Goal: Task Accomplishment & Management: Use online tool/utility

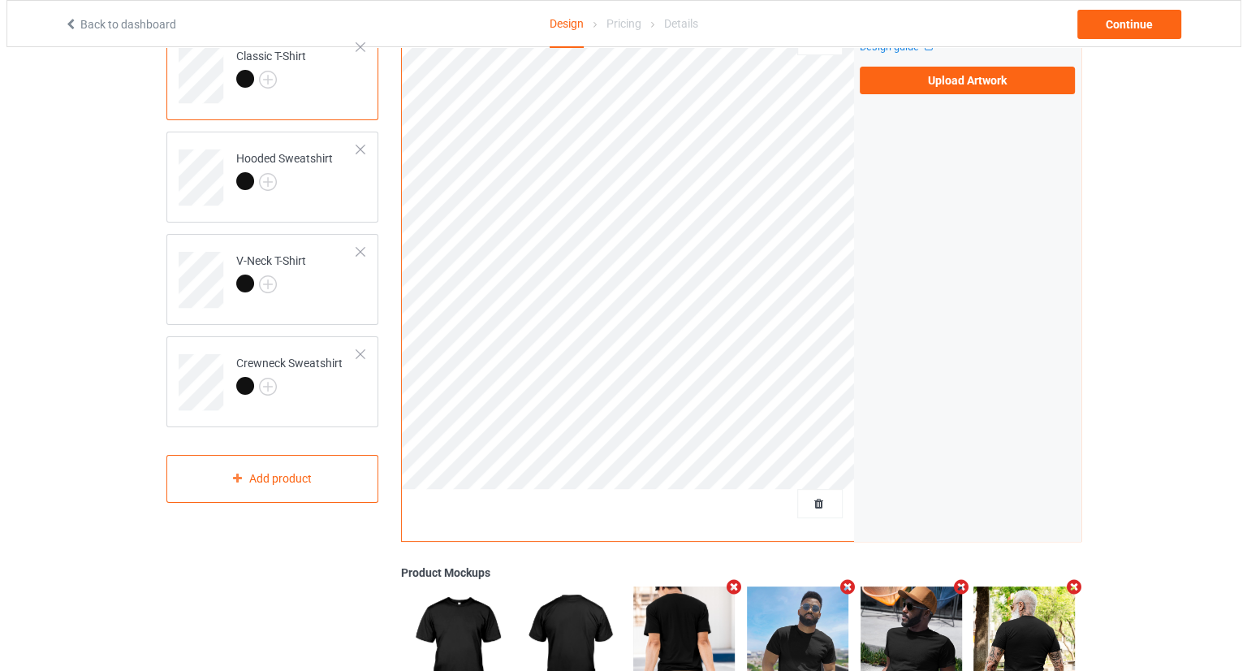
scroll to position [162, 0]
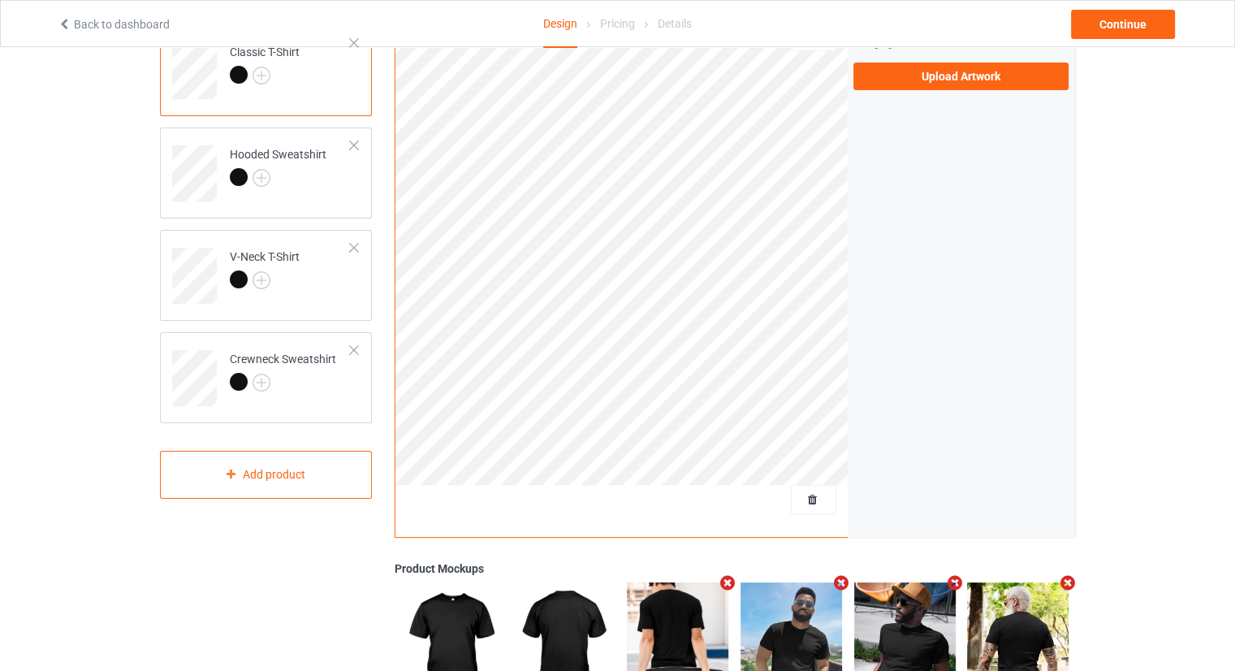
click at [268, 519] on div "Design Select colors for each of the products and upload an artwork file to des…" at bounding box center [266, 385] width 235 height 957
click at [276, 484] on div "Add product" at bounding box center [266, 475] width 212 height 48
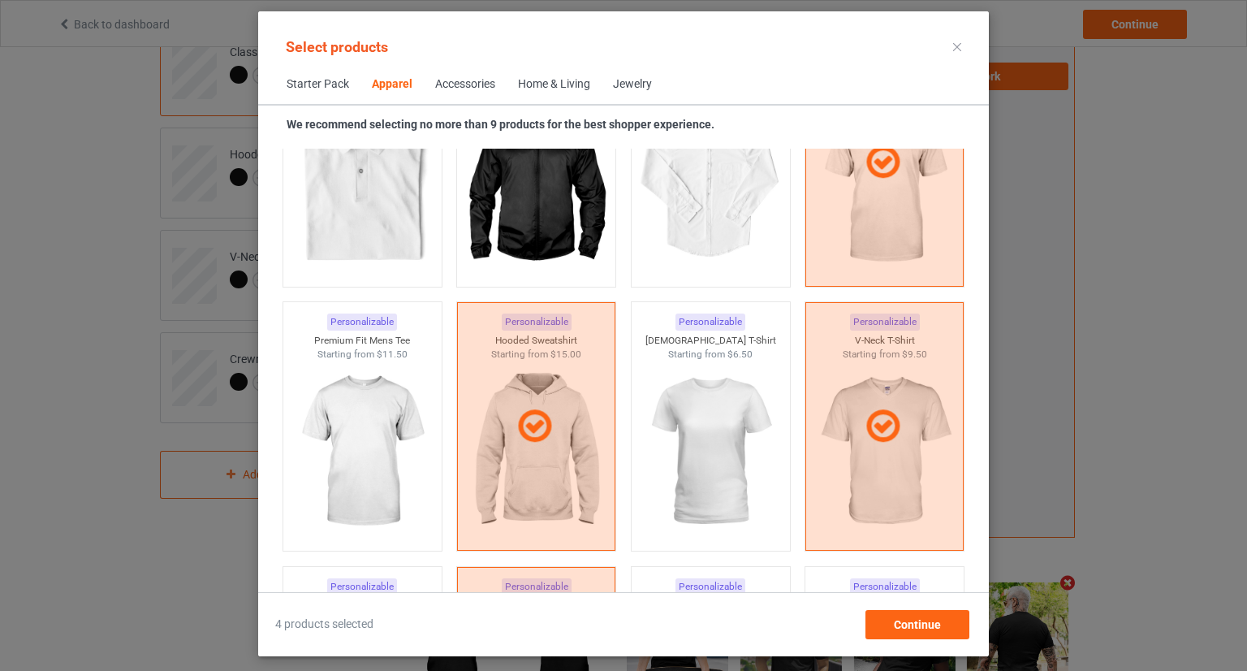
drag, startPoint x: 539, startPoint y: 79, endPoint x: 549, endPoint y: 89, distance: 13.8
click at [539, 80] on div "Home & Living" at bounding box center [554, 84] width 72 height 16
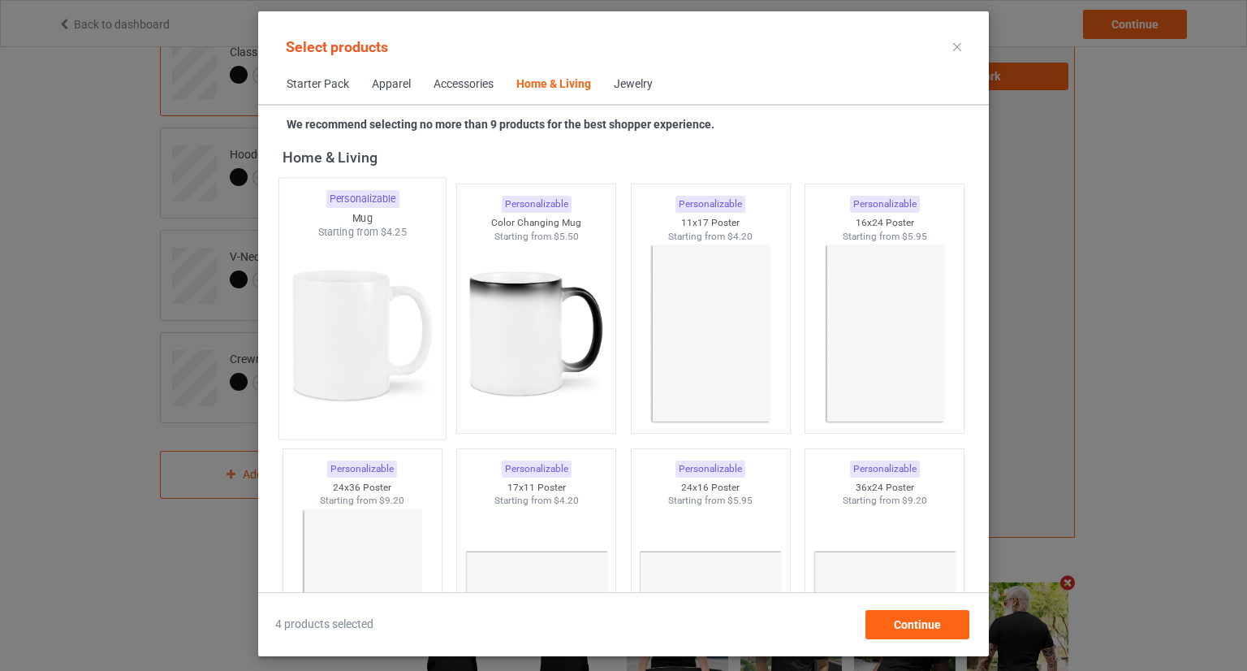
click at [358, 307] on img at bounding box center [362, 335] width 153 height 191
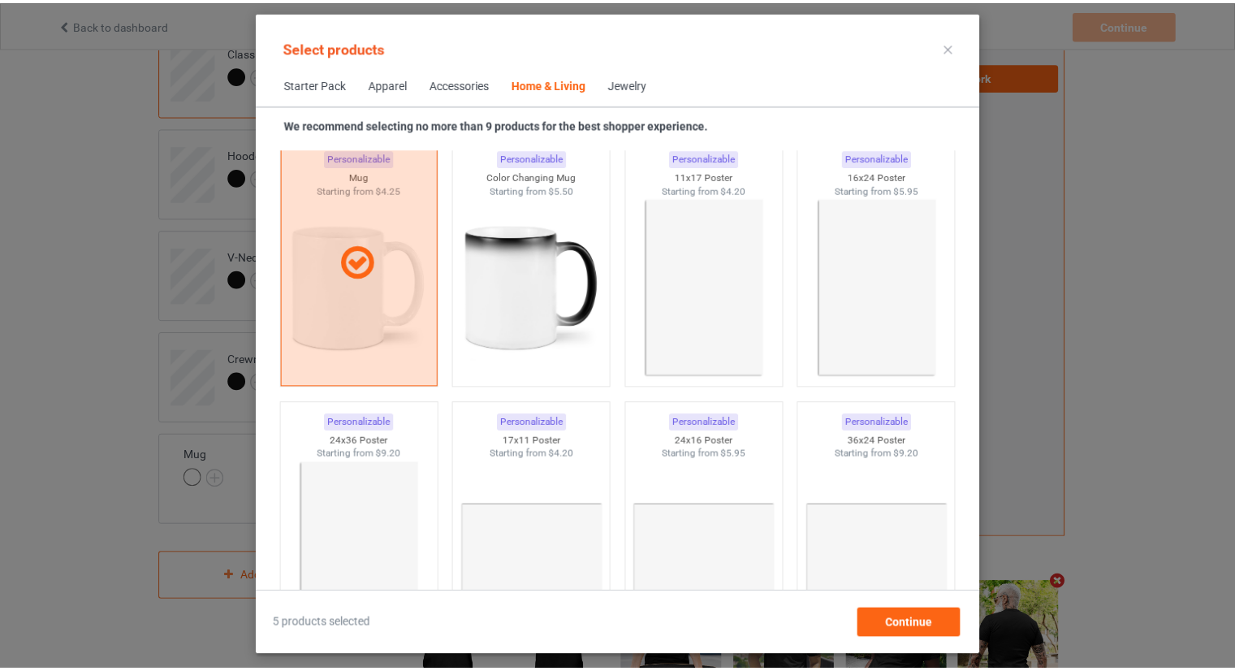
scroll to position [7487, 0]
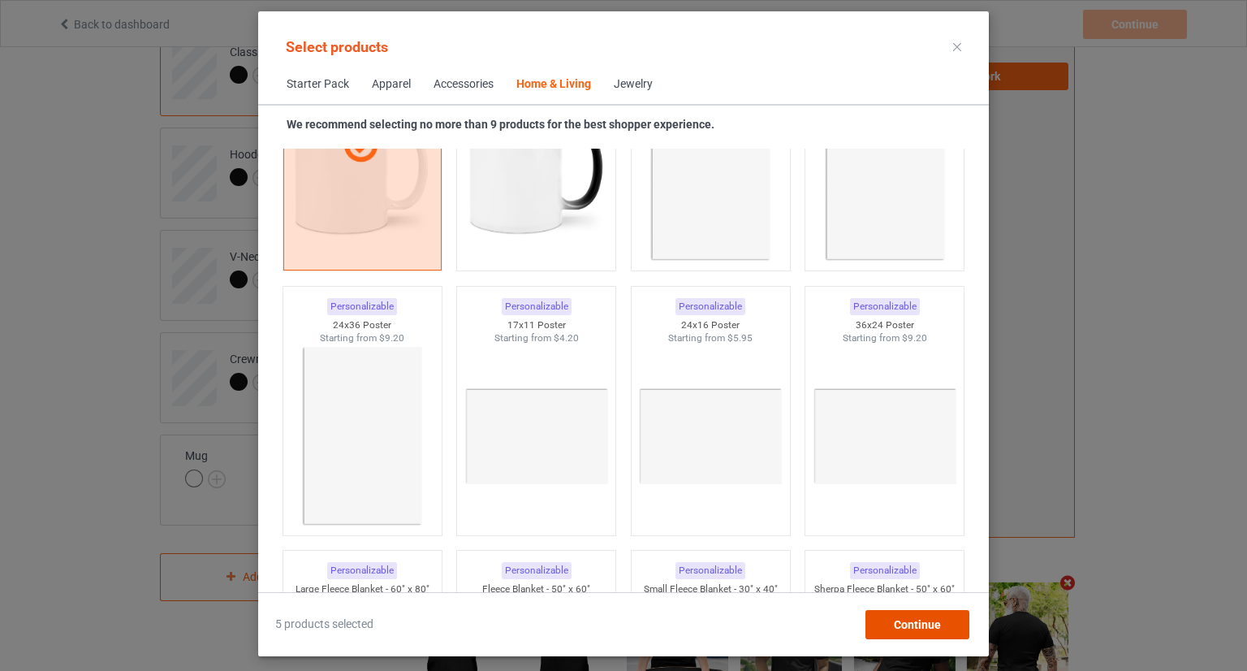
click at [904, 618] on span "Continue" at bounding box center [917, 624] width 47 height 13
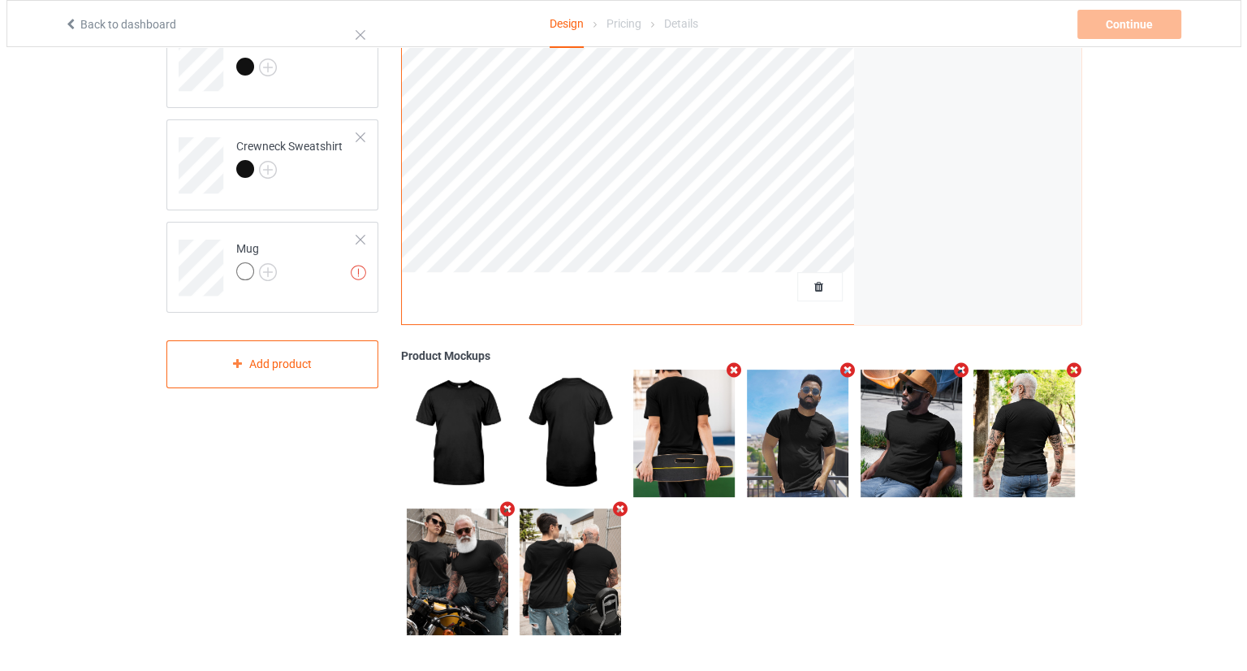
scroll to position [378, 0]
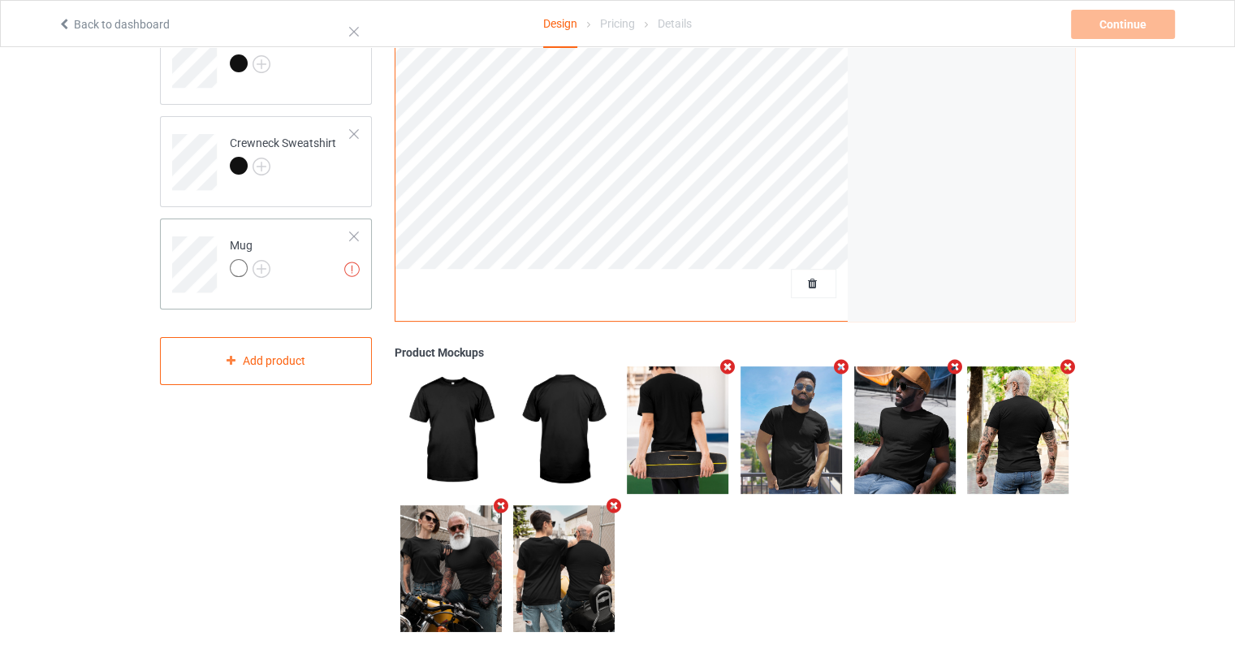
click at [274, 287] on td "Missing artworks Mug" at bounding box center [290, 258] width 139 height 67
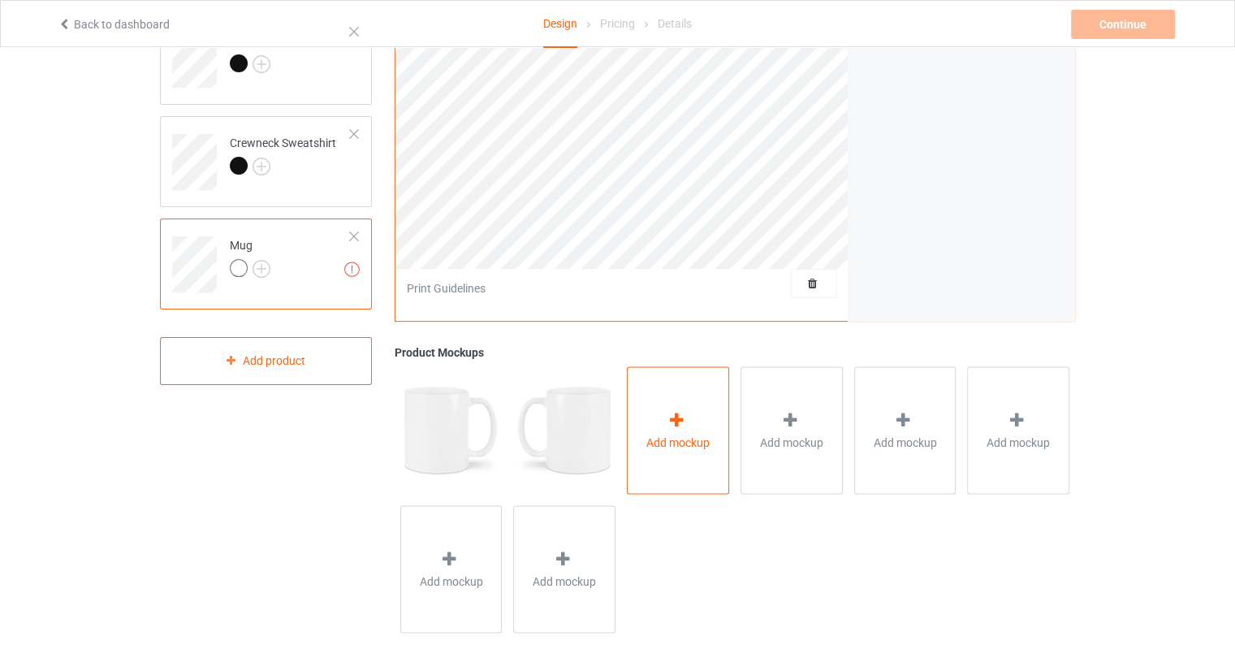
click at [695, 452] on div "Add mockup" at bounding box center [678, 429] width 102 height 127
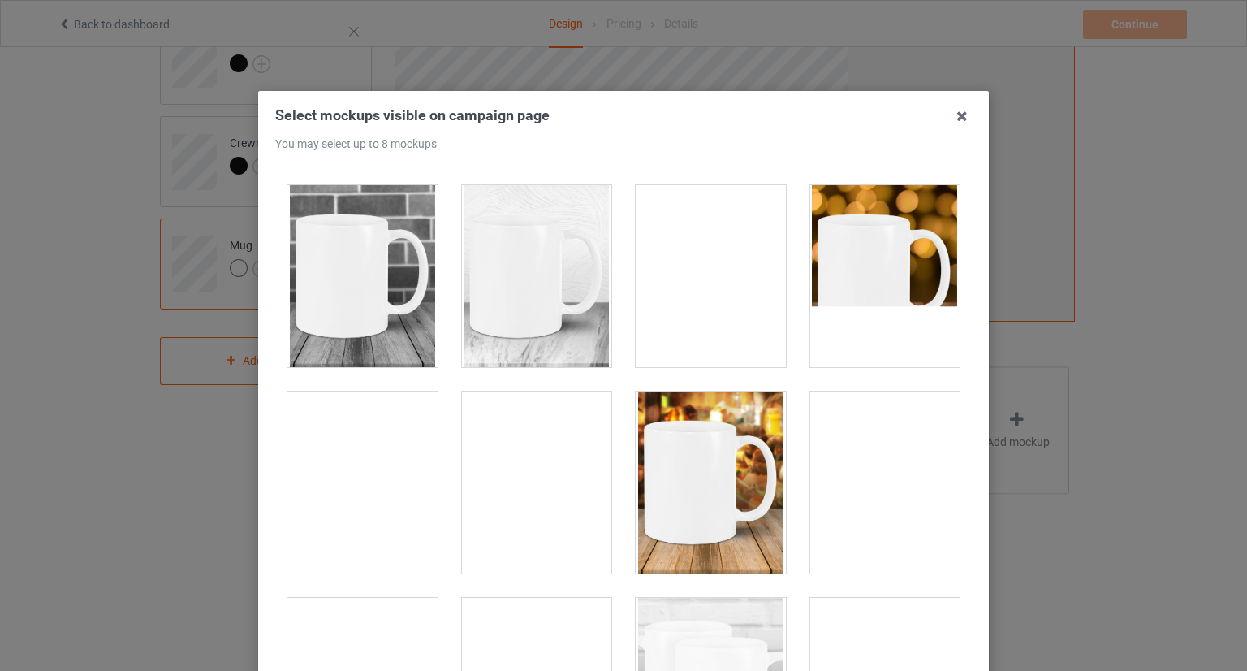
scroll to position [406, 0]
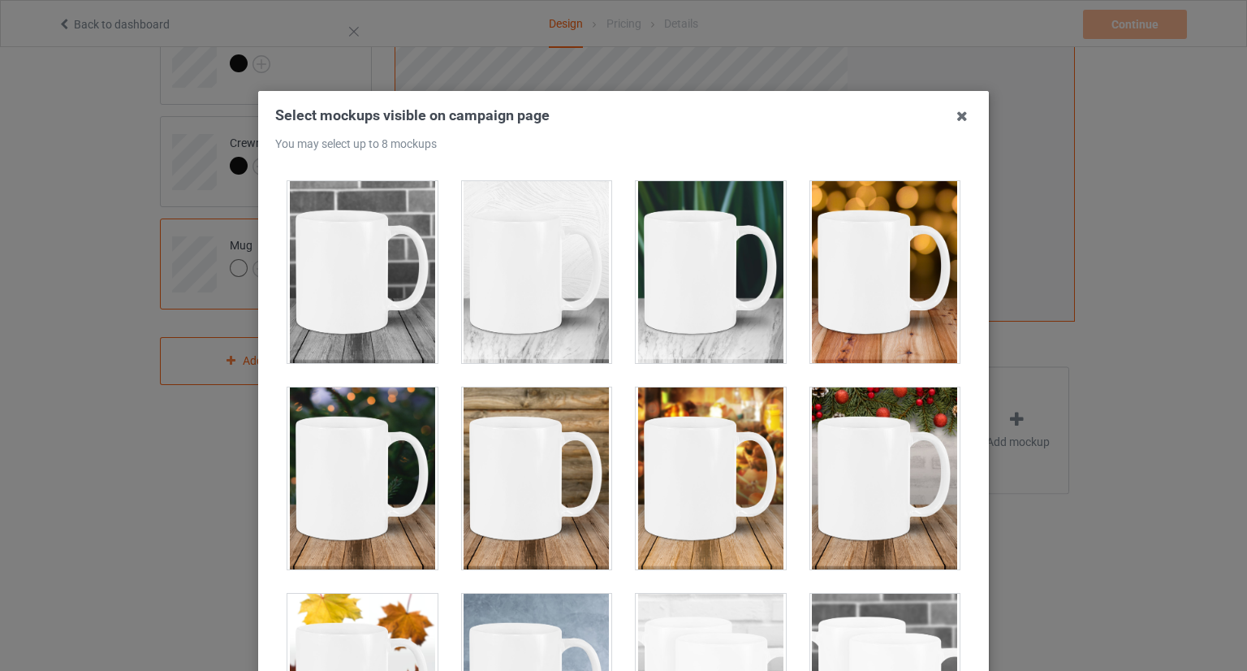
click at [849, 485] on div at bounding box center [885, 478] width 150 height 182
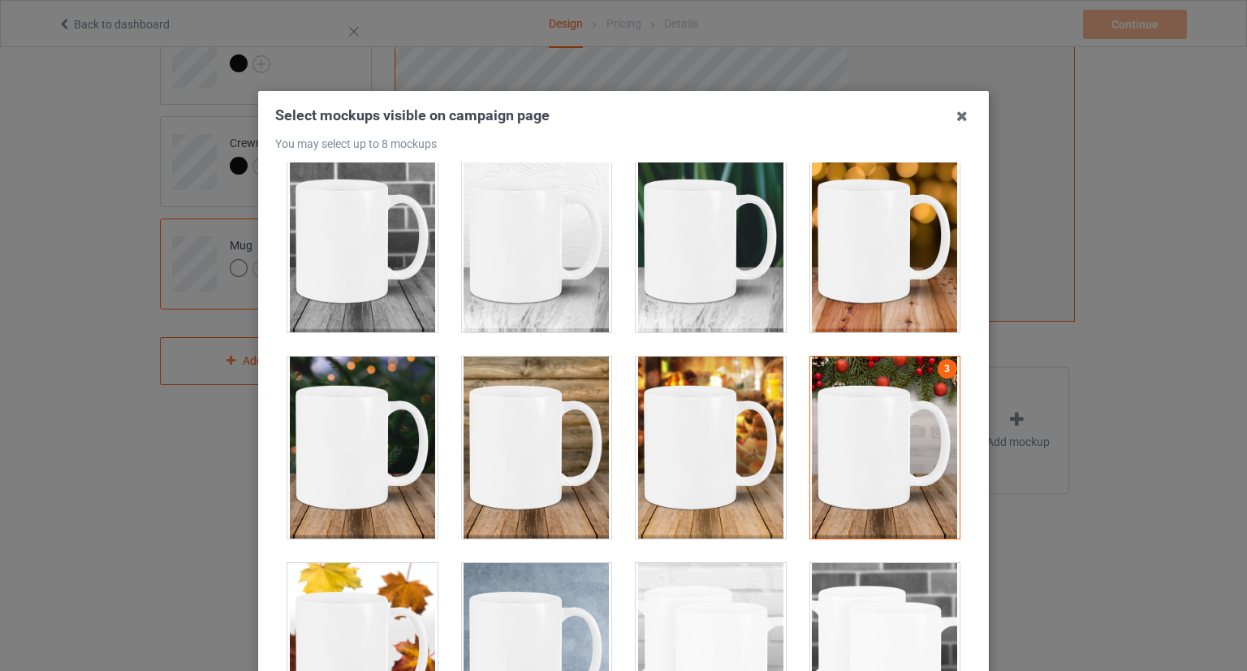
scroll to position [487, 0]
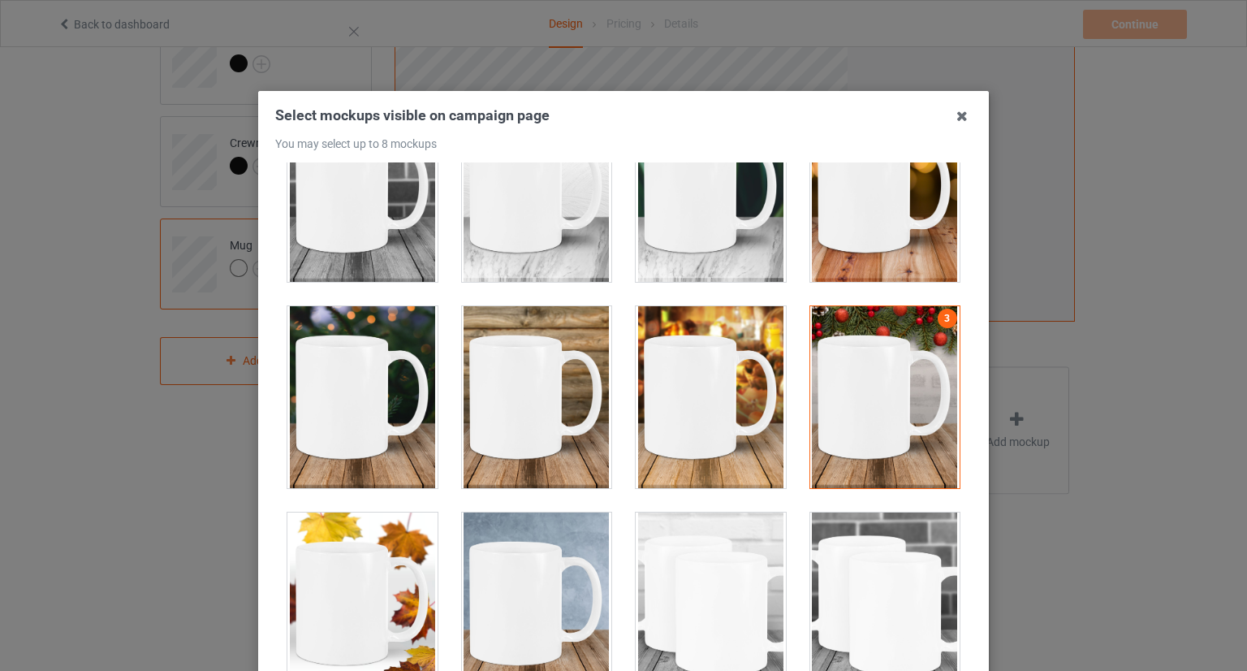
click at [670, 434] on div at bounding box center [711, 397] width 150 height 182
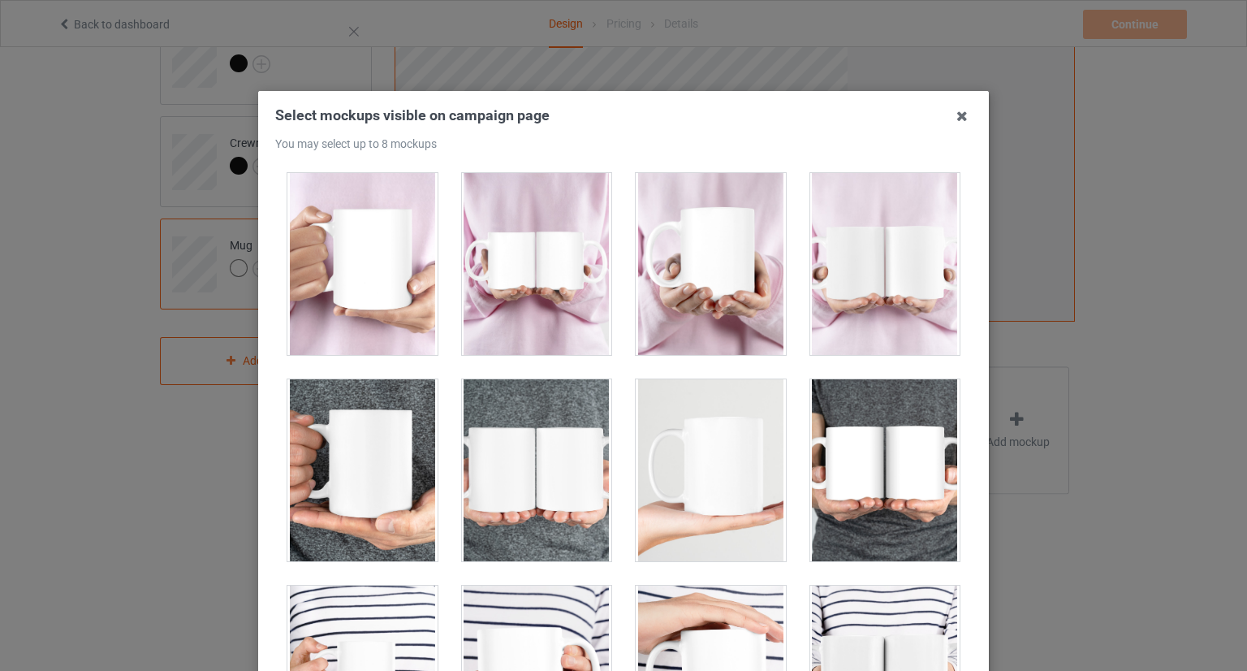
scroll to position [1624, 0]
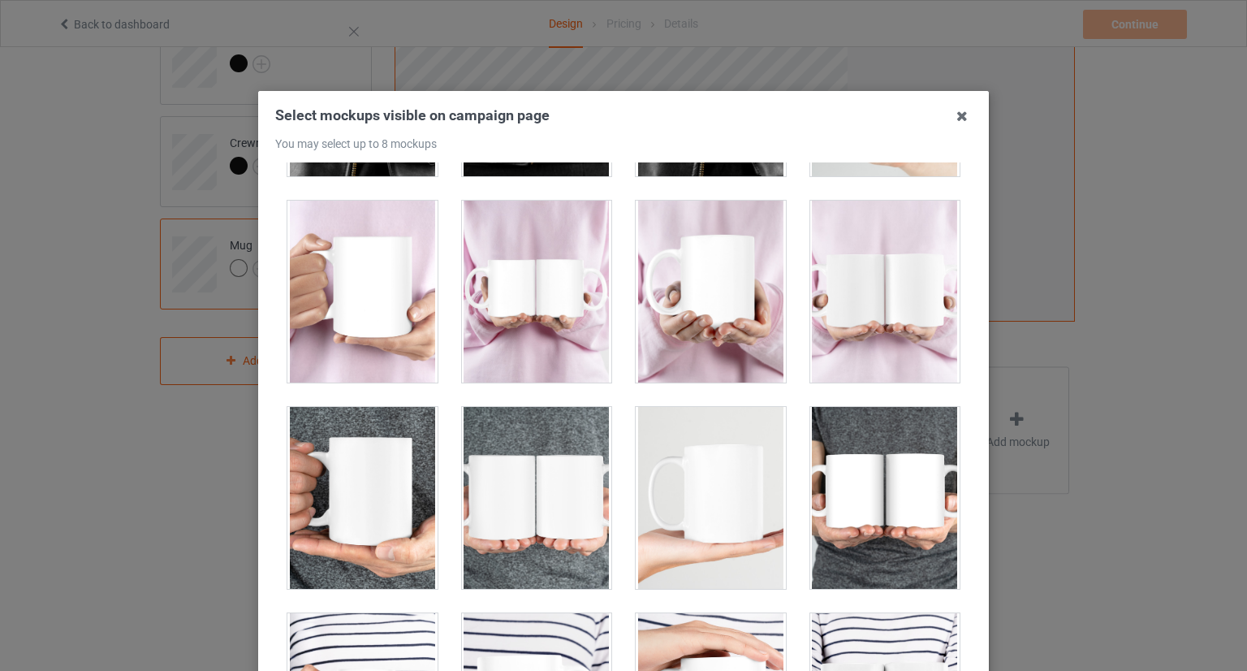
click at [343, 475] on div at bounding box center [362, 498] width 150 height 182
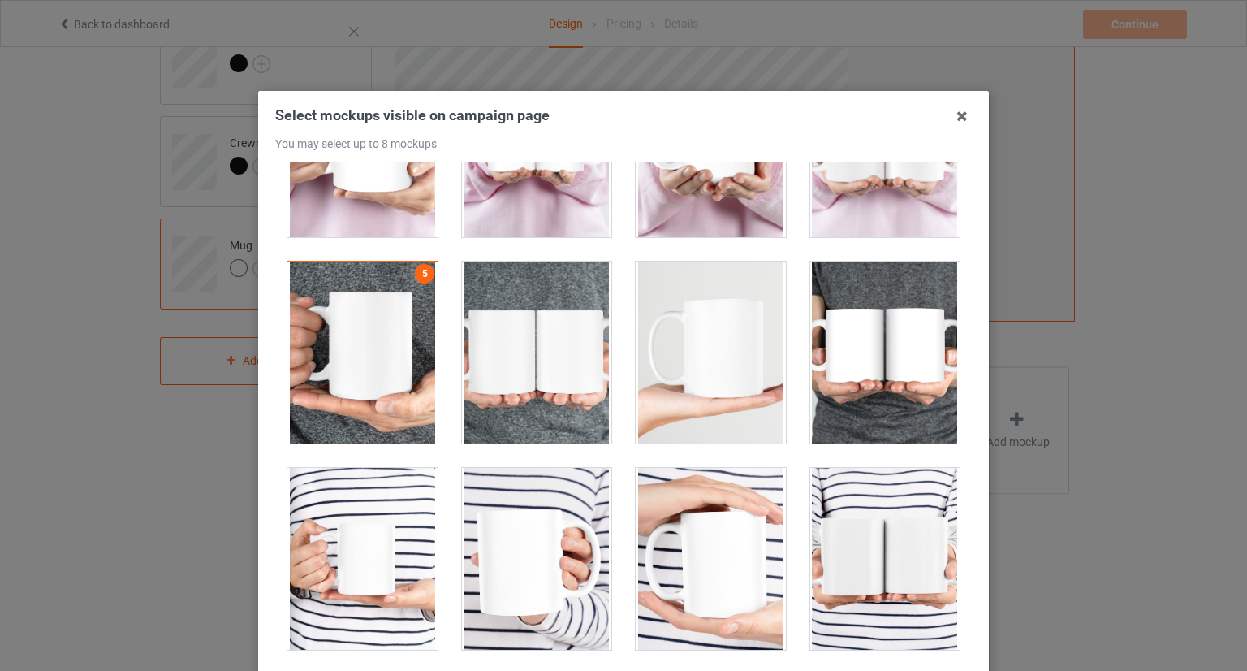
scroll to position [2111, 0]
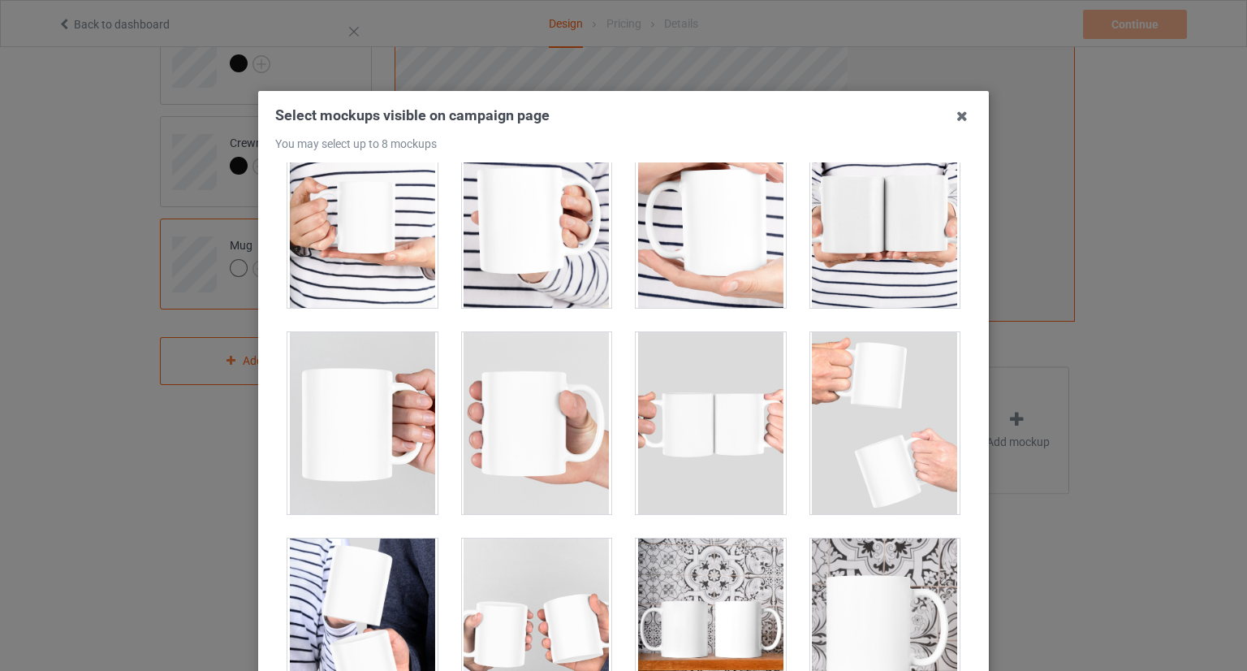
click at [527, 446] on div at bounding box center [537, 423] width 150 height 182
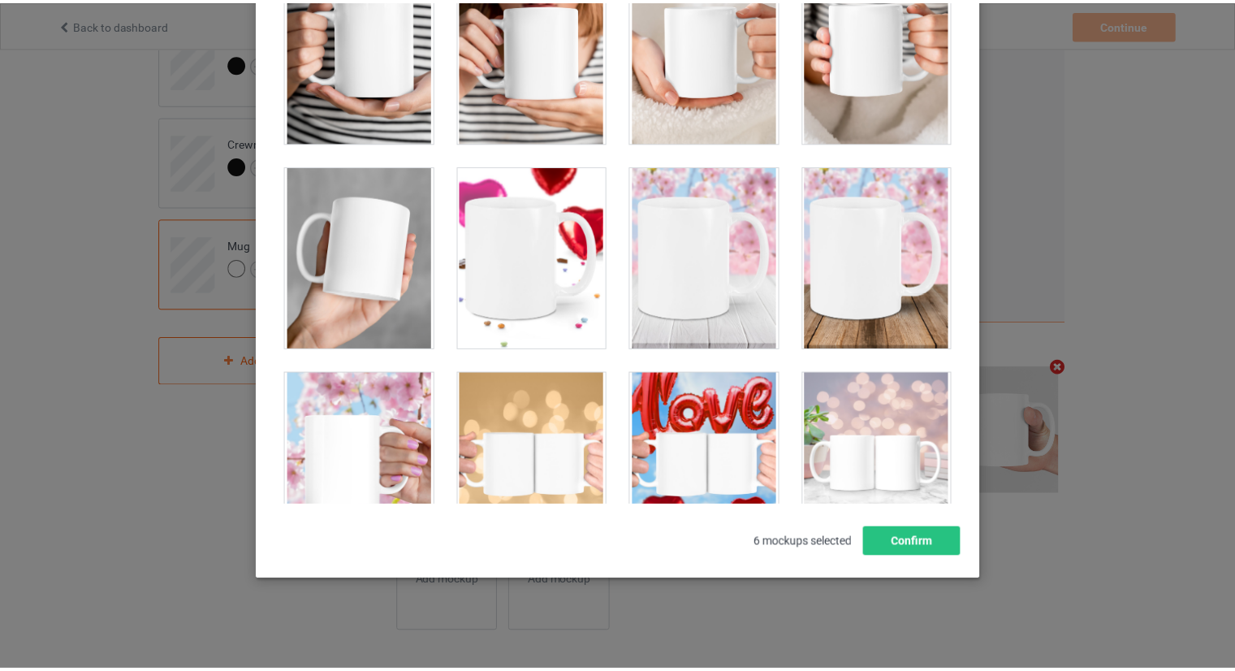
scroll to position [5023, 0]
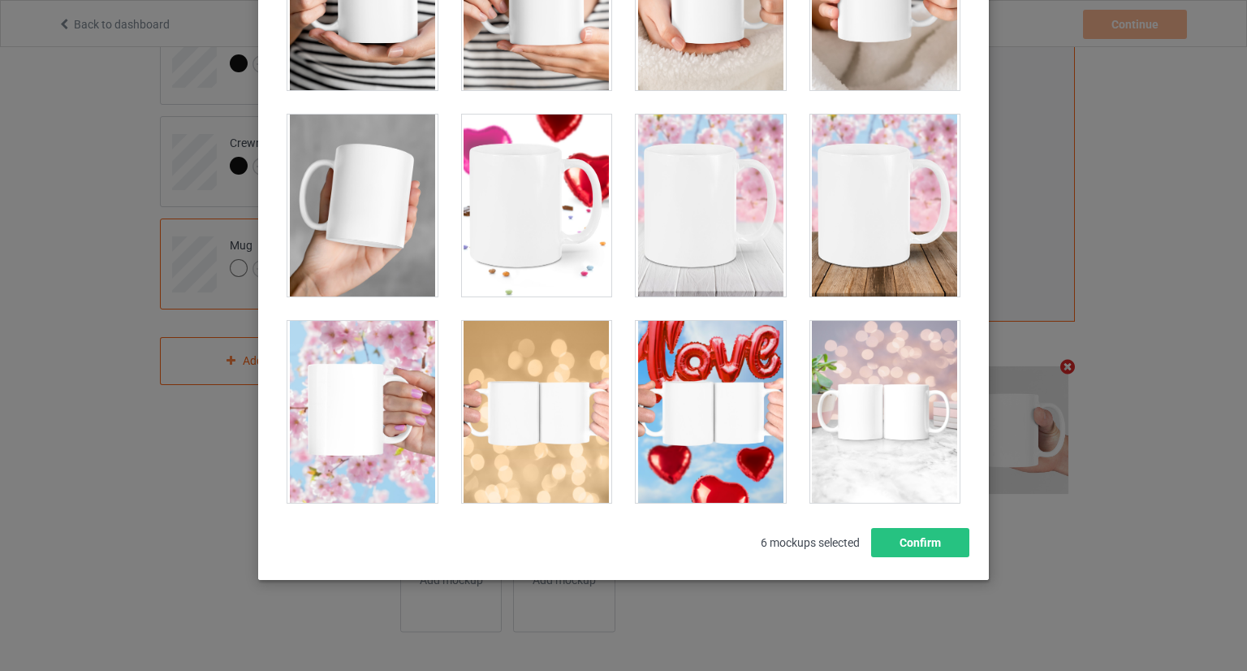
click at [387, 244] on div at bounding box center [362, 205] width 150 height 182
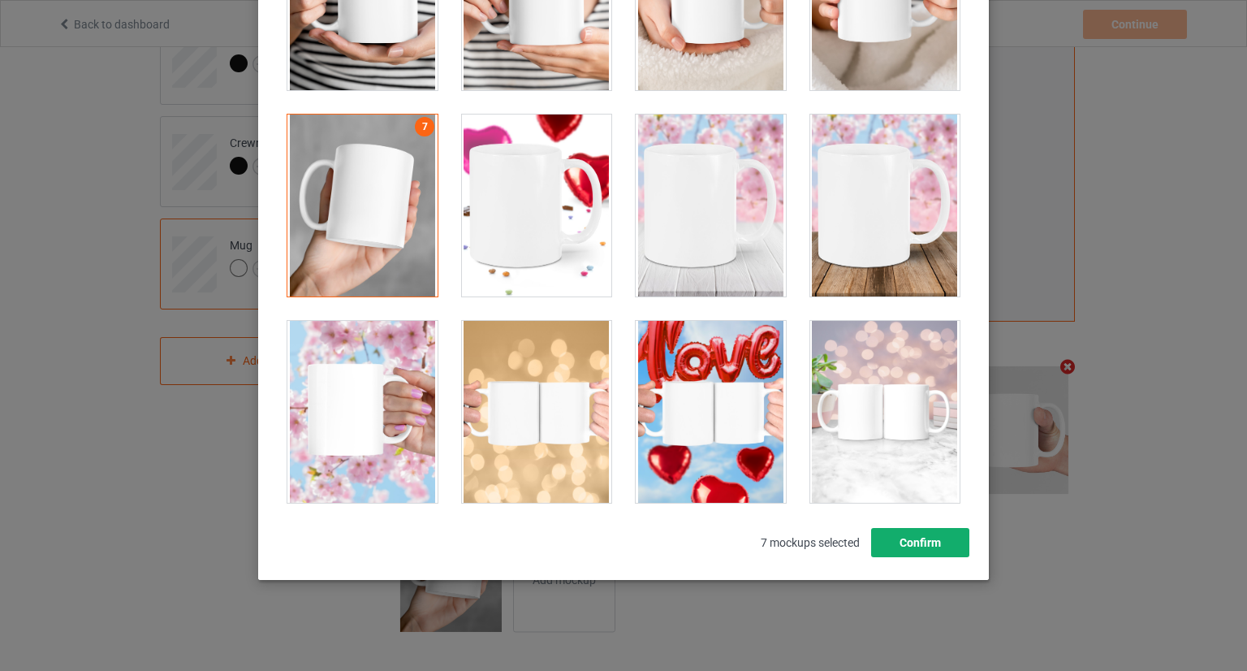
click at [939, 550] on button "Confirm" at bounding box center [920, 542] width 98 height 29
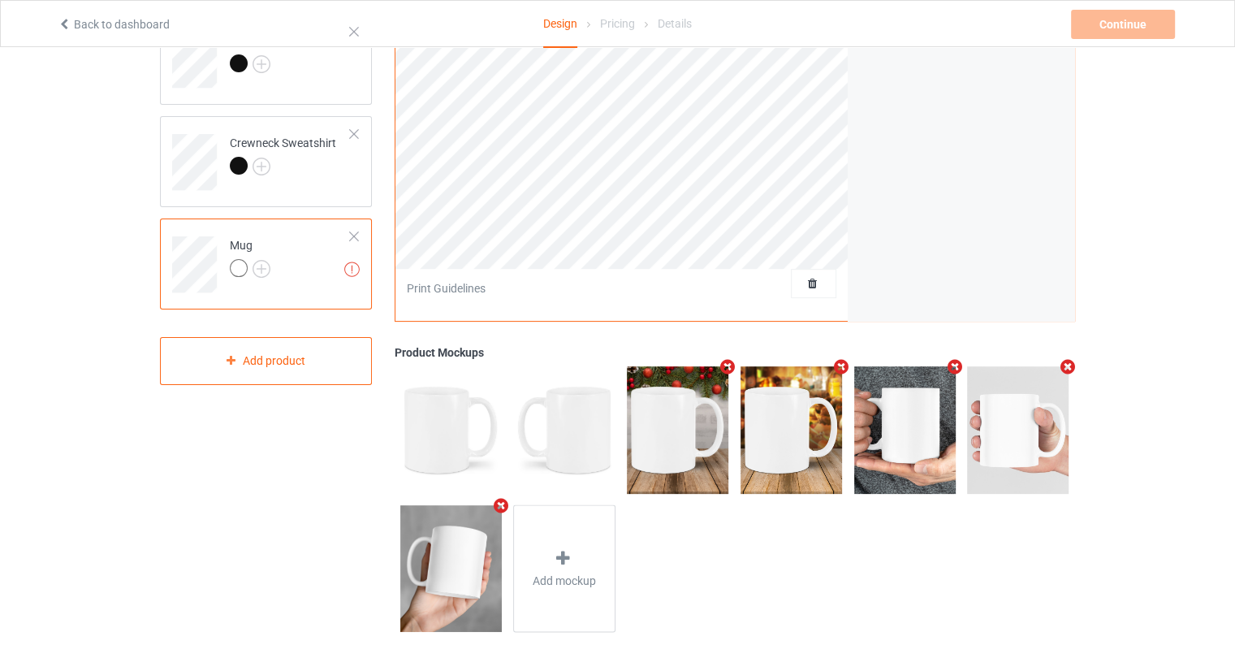
click at [840, 370] on icon "Remove mockup" at bounding box center [841, 366] width 20 height 17
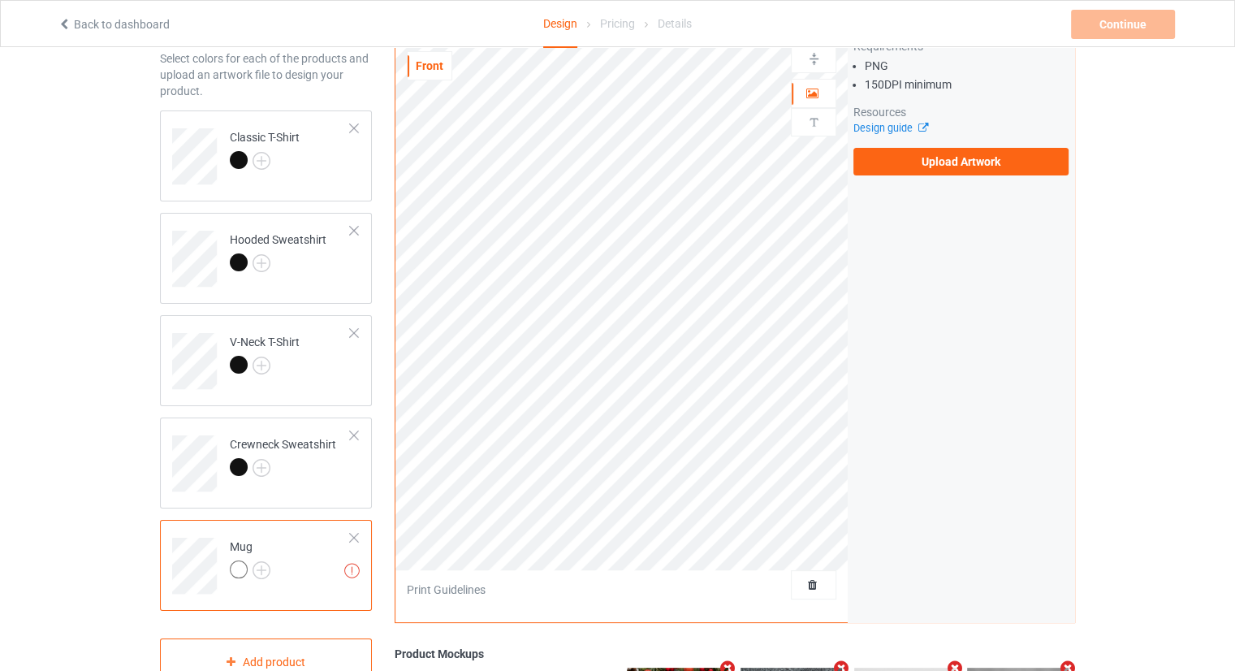
scroll to position [81, 0]
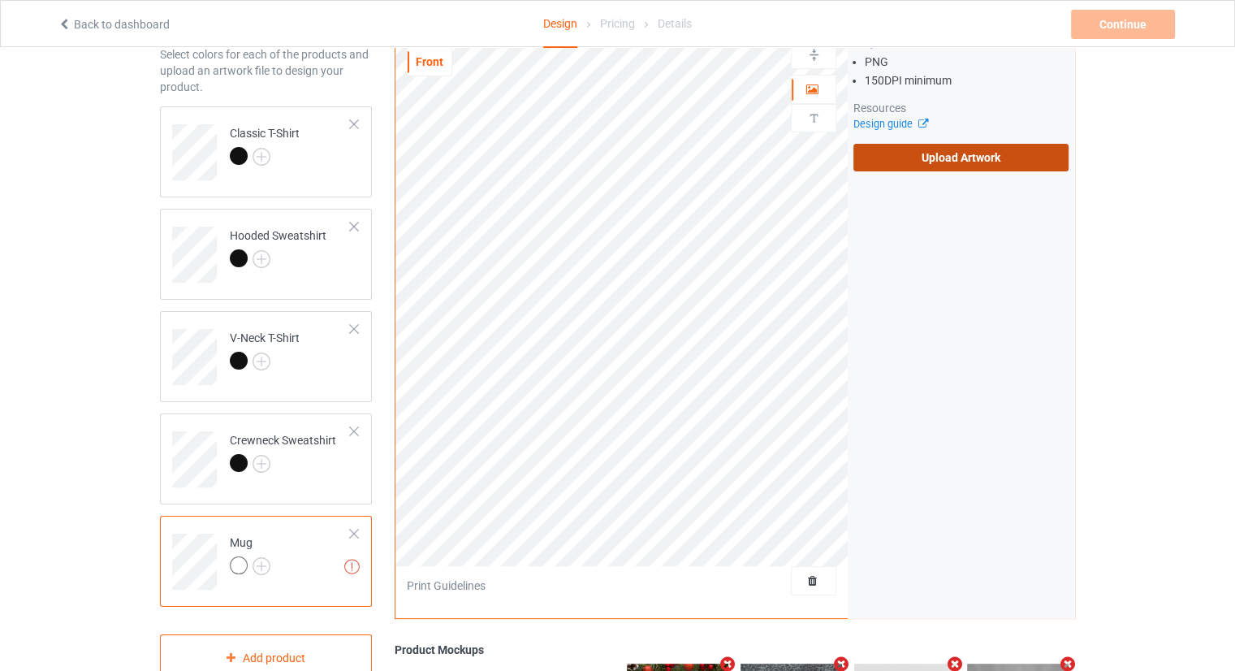
click at [928, 170] on label "Upload Artwork" at bounding box center [960, 158] width 215 height 28
click at [0, 0] on input "Upload Artwork" at bounding box center [0, 0] width 0 height 0
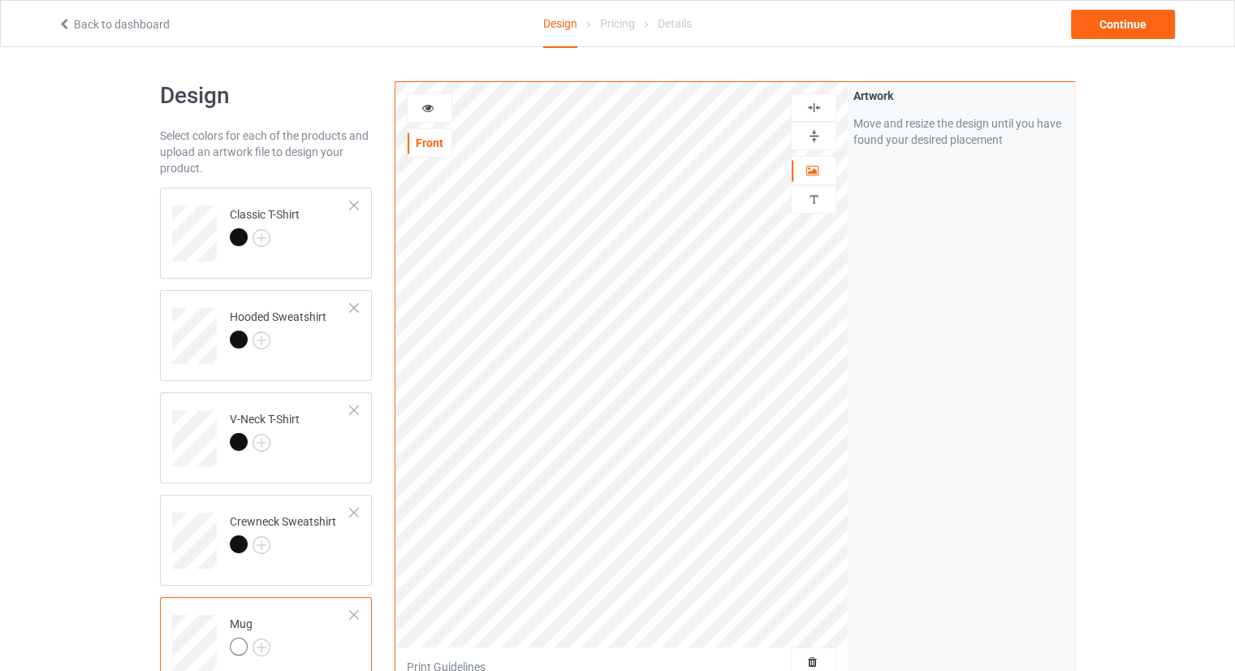
click at [818, 136] on img at bounding box center [813, 135] width 15 height 15
click at [815, 108] on img at bounding box center [813, 107] width 15 height 15
click at [809, 146] on div at bounding box center [813, 136] width 45 height 28
click at [814, 114] on img at bounding box center [813, 107] width 15 height 15
click at [818, 131] on img at bounding box center [813, 135] width 15 height 15
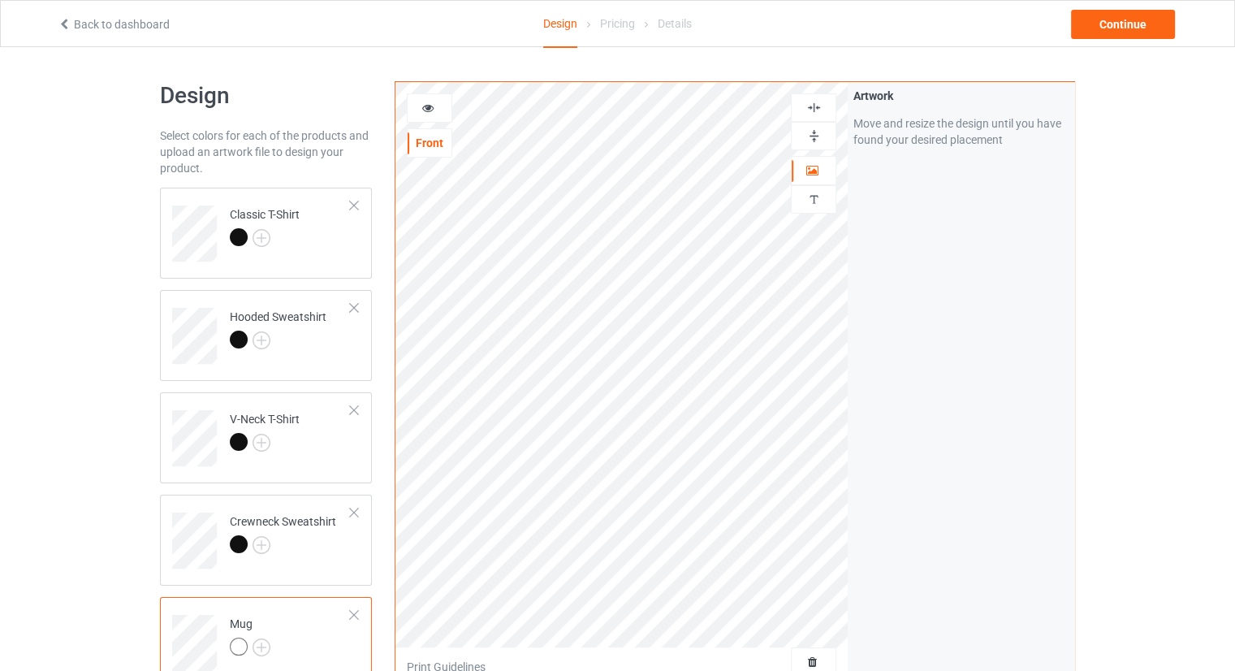
click at [815, 138] on img at bounding box center [813, 135] width 15 height 15
click at [883, 374] on div "Artwork Move and resize the design until you have found your desired placement" at bounding box center [961, 390] width 227 height 617
click at [1132, 26] on div "Continue" at bounding box center [1123, 24] width 104 height 29
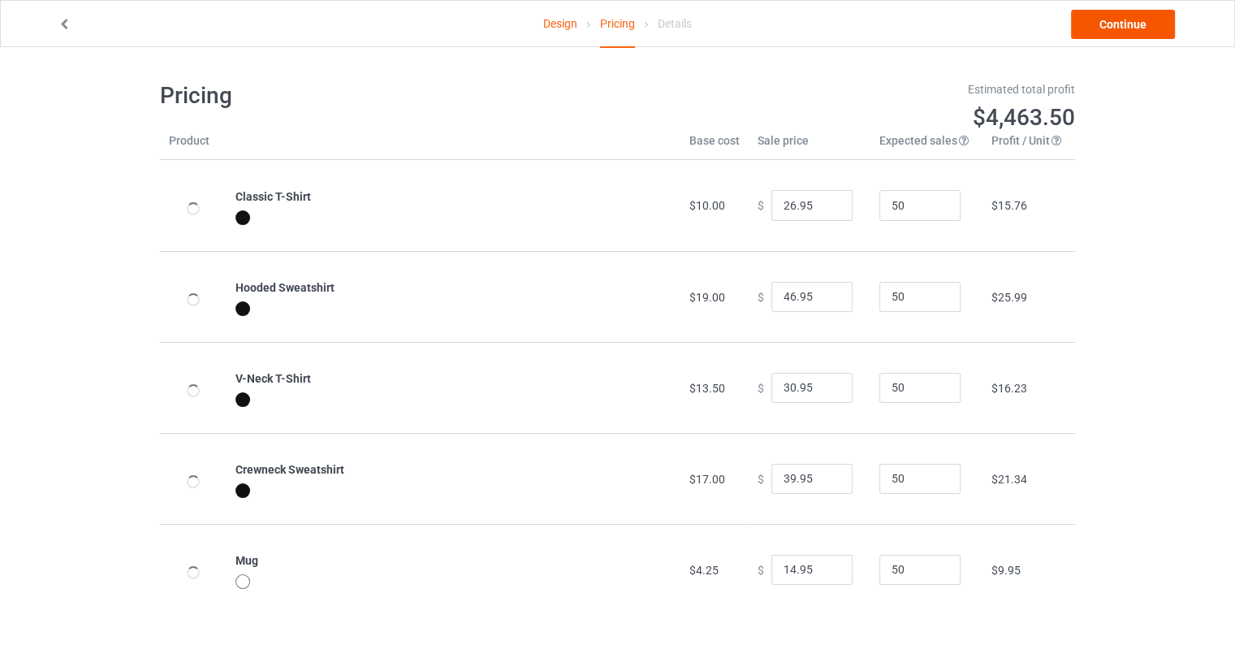
click at [1125, 38] on div "Design Pricing Details Continue" at bounding box center [617, 23] width 1142 height 45
click at [1122, 28] on link "Continue" at bounding box center [1123, 24] width 104 height 29
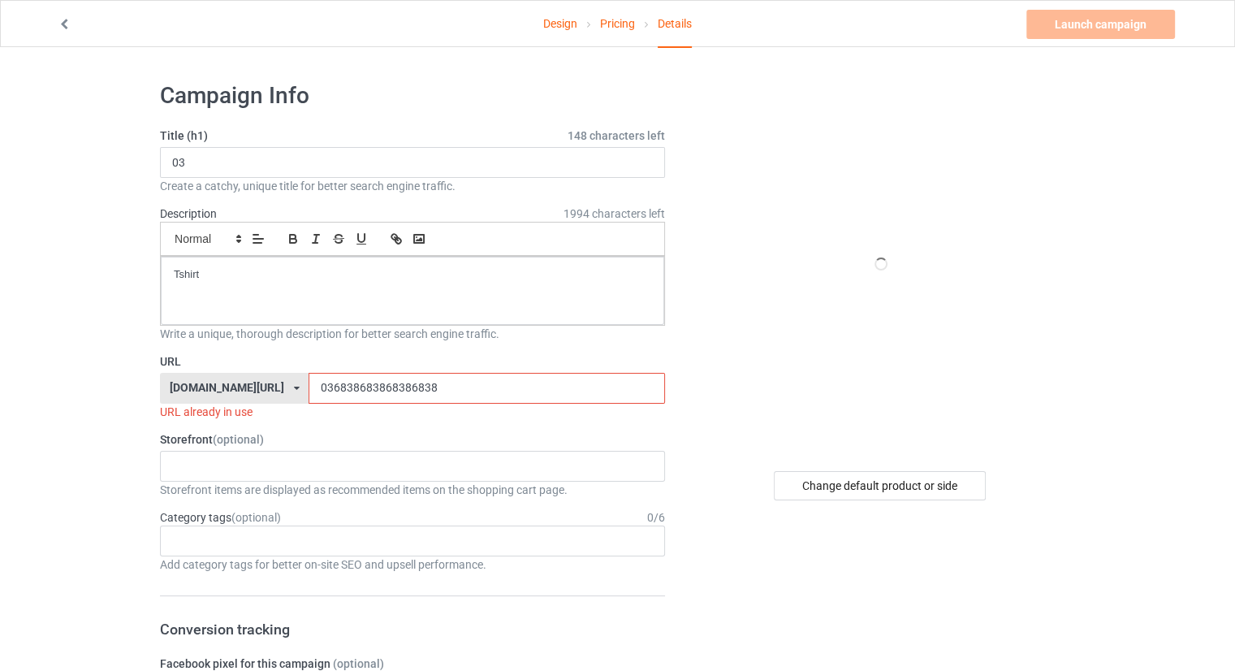
click at [438, 397] on input "036838683868386838" at bounding box center [487, 388] width 356 height 31
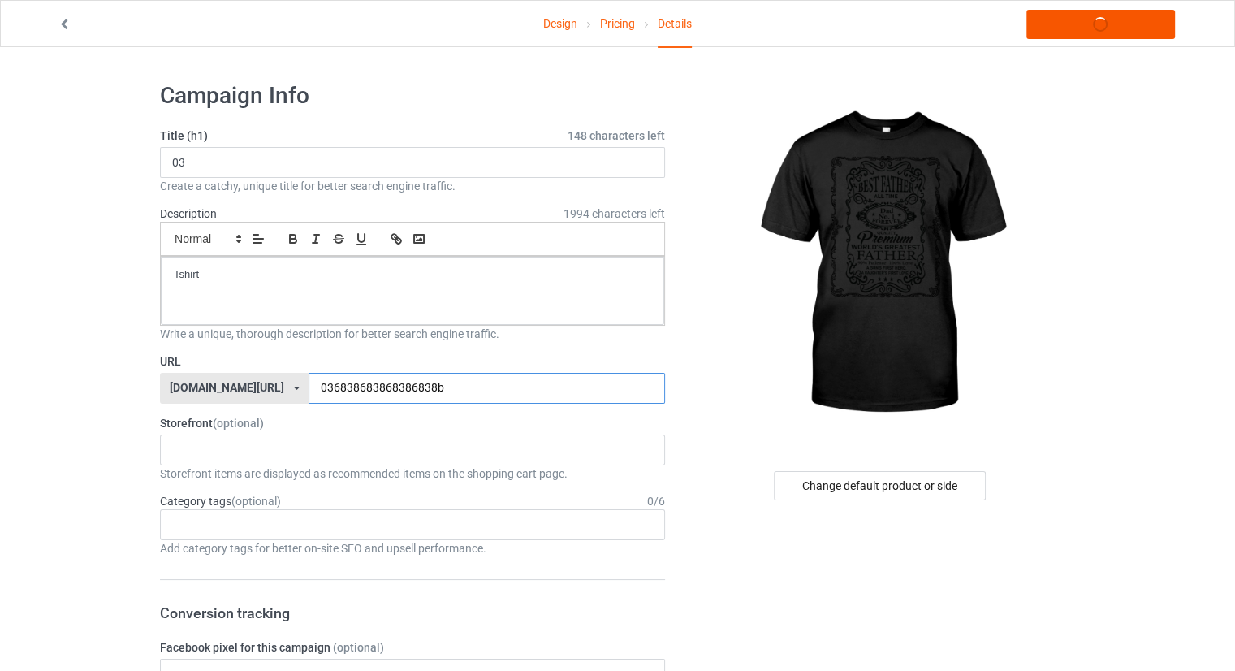
type input "036838683868386838b"
click at [1095, 26] on link "Launch campaign" at bounding box center [1100, 24] width 149 height 29
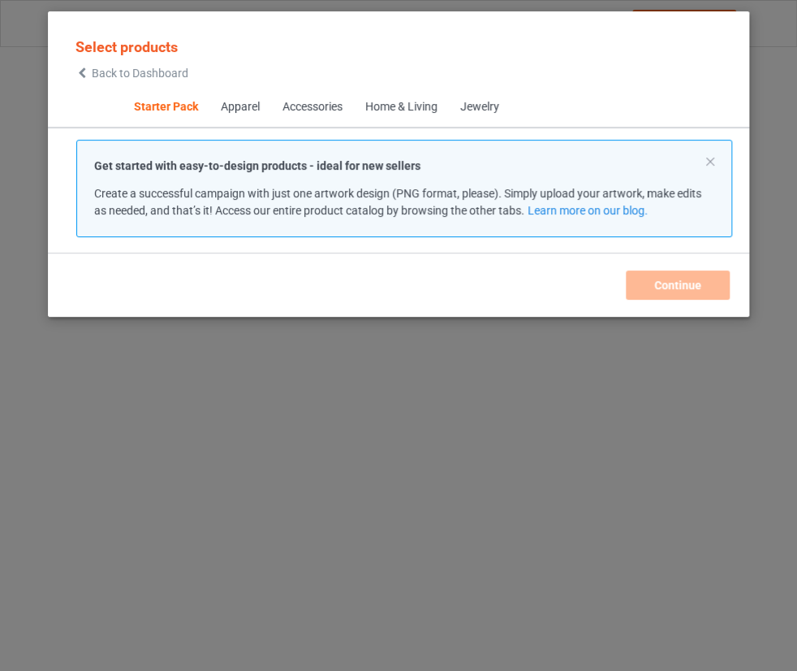
scroll to position [21, 0]
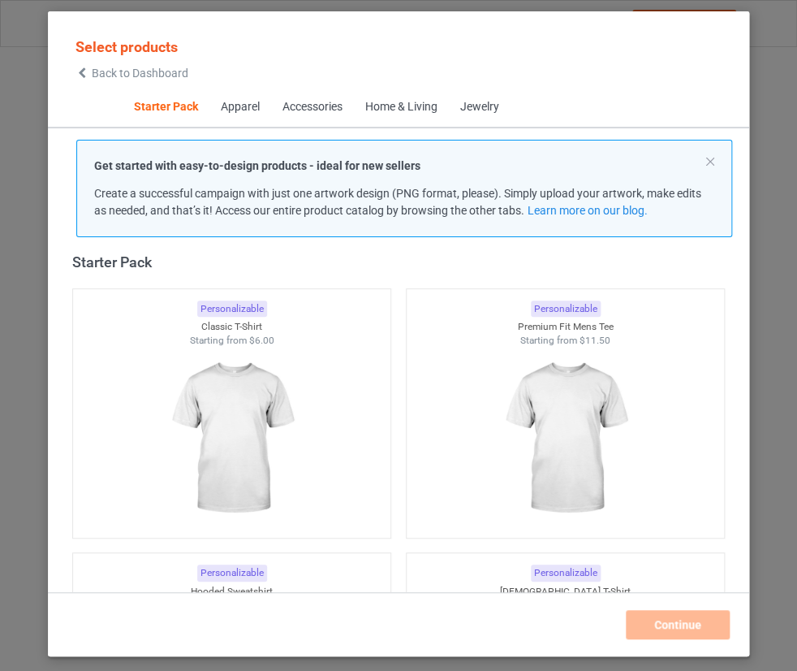
click at [768, 45] on div "Select products Back to Dashboard Starter Pack Apparel Accessories Home & Livin…" at bounding box center [398, 335] width 797 height 671
click at [140, 70] on span "Back to Dashboard" at bounding box center [140, 73] width 97 height 13
